Goal: Information Seeking & Learning: Learn about a topic

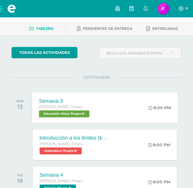
scroll to position [87, 0]
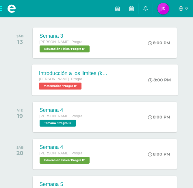
click at [79, 88] on span "Matemática 'Progra B'" at bounding box center [60, 85] width 43 height 7
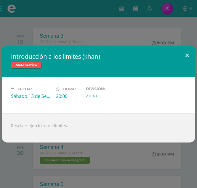
click at [188, 52] on button at bounding box center [187, 55] width 16 height 20
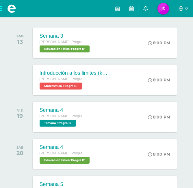
click at [152, 8] on link at bounding box center [146, 8] width 14 height 17
click at [130, 9] on icon at bounding box center [131, 8] width 5 height 5
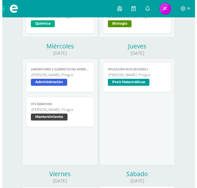
scroll to position [231, 0]
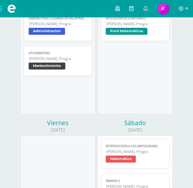
click at [118, 35] on span "PreU Matemáticas" at bounding box center [135, 32] width 58 height 8
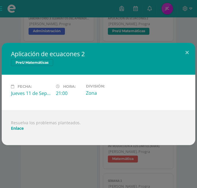
click at [15, 130] on link "Enlace" at bounding box center [17, 127] width 13 height 5
